Goal: Task Accomplishment & Management: Manage account settings

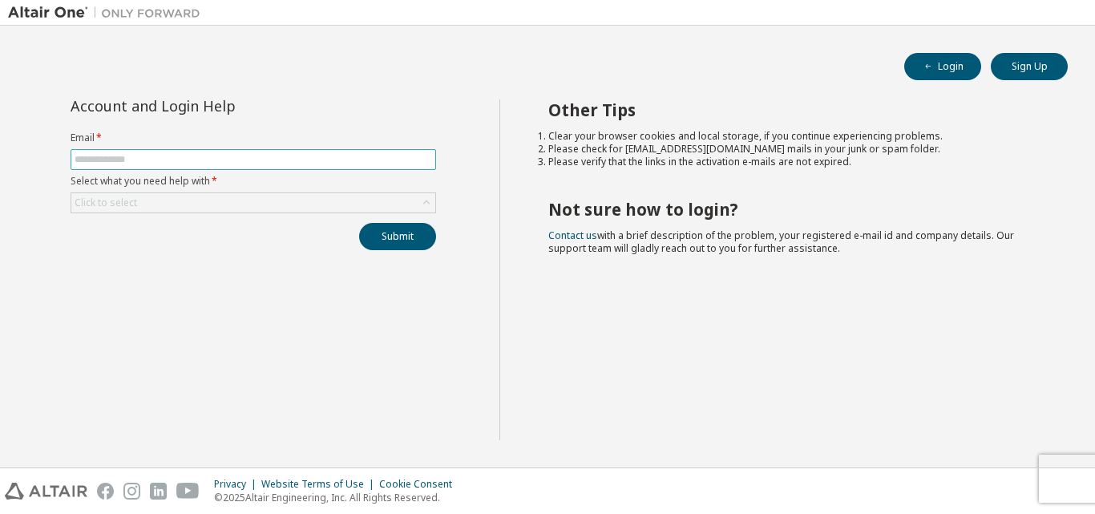
click at [142, 156] on input "text" at bounding box center [254, 159] width 358 height 13
type input "**********"
click at [139, 192] on div "Click to select" at bounding box center [254, 202] width 366 height 21
click at [143, 201] on div "Click to select" at bounding box center [253, 202] width 364 height 19
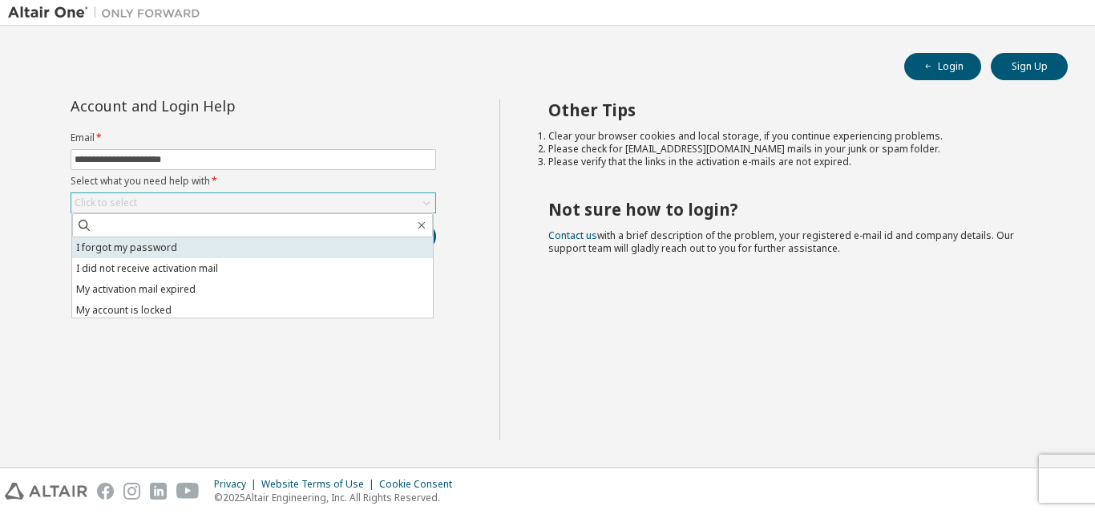
click at [184, 239] on li "I forgot my password" at bounding box center [252, 247] width 361 height 21
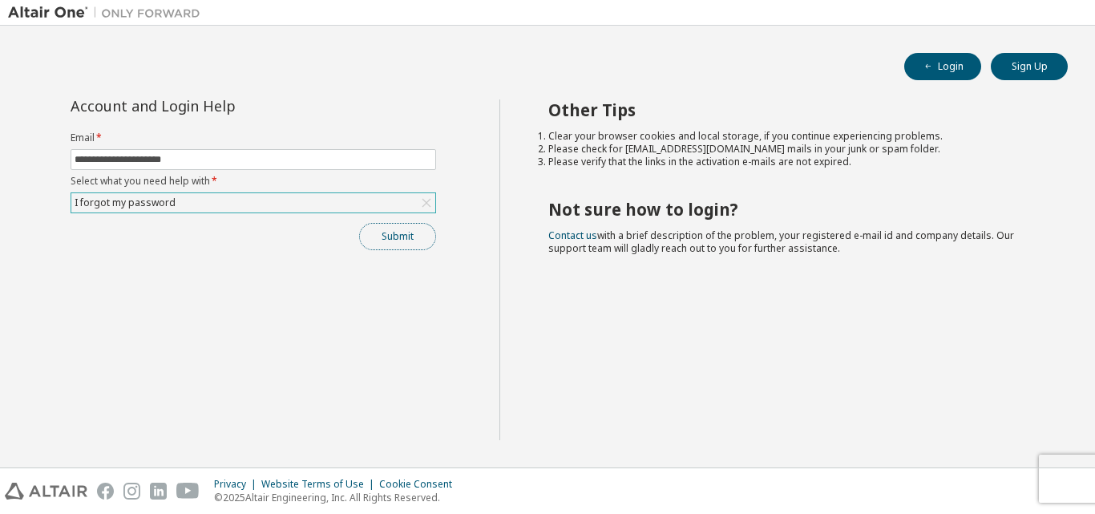
click at [390, 242] on button "Submit" at bounding box center [397, 236] width 77 height 27
click at [928, 75] on button "Login" at bounding box center [942, 66] width 77 height 27
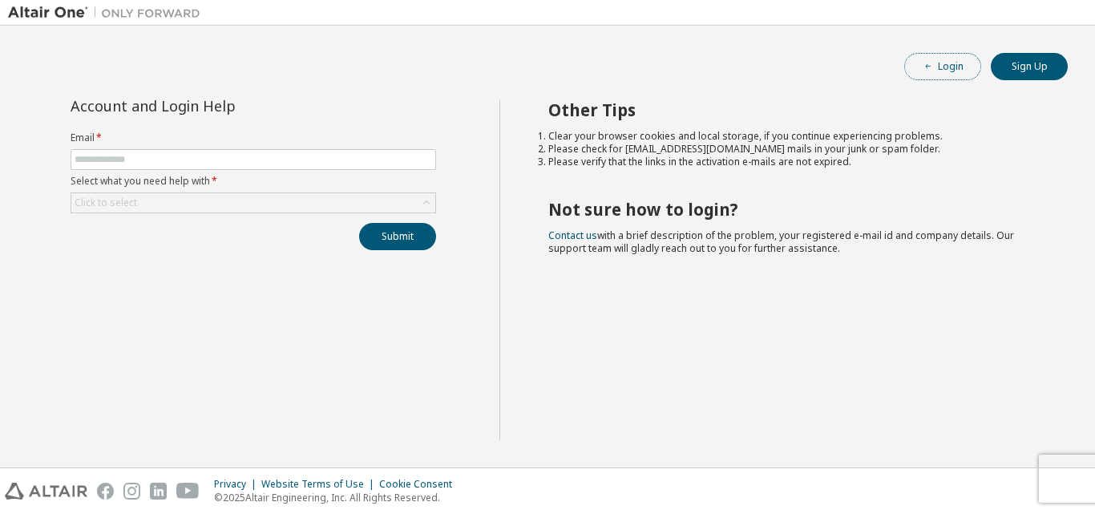
click at [936, 75] on button "Login" at bounding box center [942, 66] width 77 height 27
click at [918, 66] on button "Login" at bounding box center [942, 66] width 77 height 27
